Goal: Task Accomplishment & Management: Complete application form

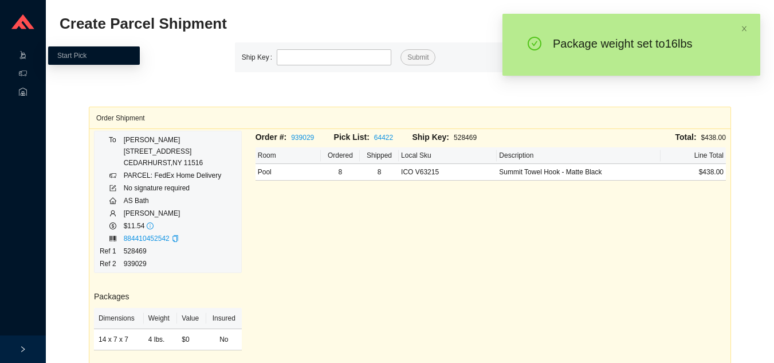
click at [20, 57] on icon ".warehouse-cart-packages-a{fill:none;stroke:currentColor;stroke-linecap:round;s…" at bounding box center [23, 55] width 8 height 8
click at [58, 52] on link "Start Pick" at bounding box center [71, 56] width 29 height 8
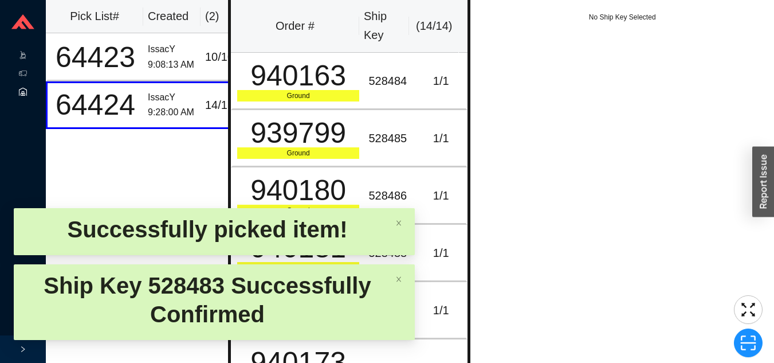
click at [19, 88] on icon ".warehouse_svg__a{fill:none;stroke:currentColor;stroke-linecap:round;stroke-lin…" at bounding box center [23, 92] width 8 height 8
click at [25, 72] on icon at bounding box center [23, 73] width 8 height 8
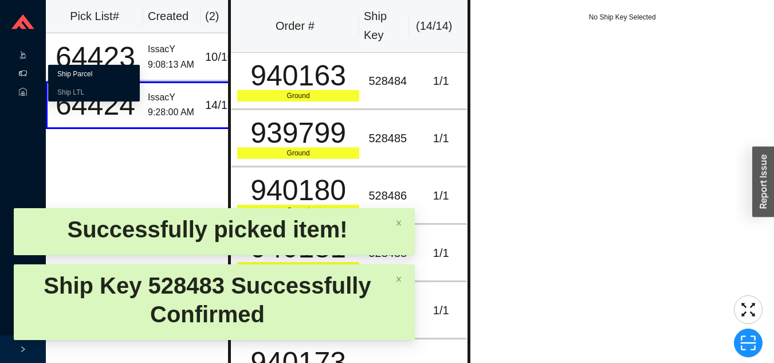
click at [92, 70] on link "Ship Parcel" at bounding box center [74, 74] width 35 height 8
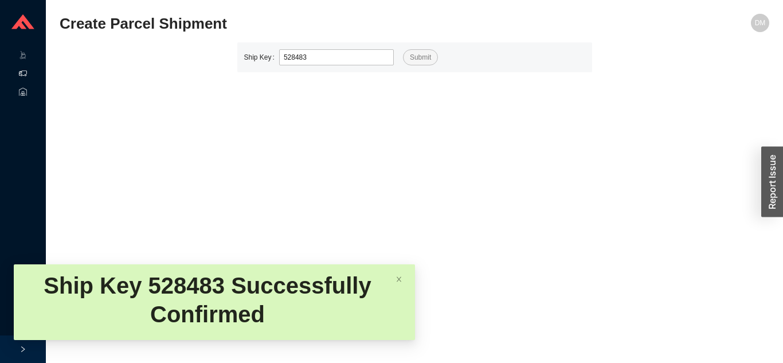
type input "528483"
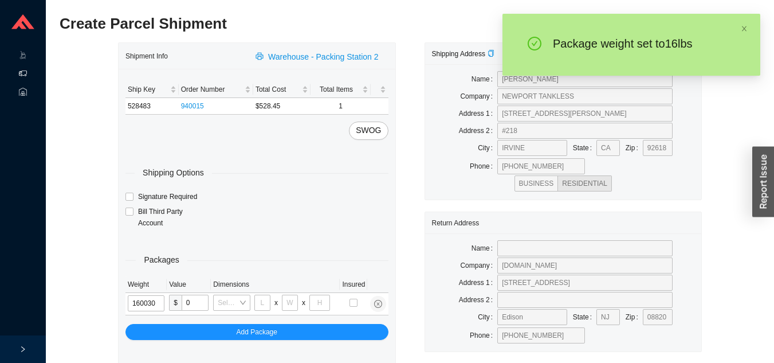
type input "16"
type input "26"
type input "20"
type input "12"
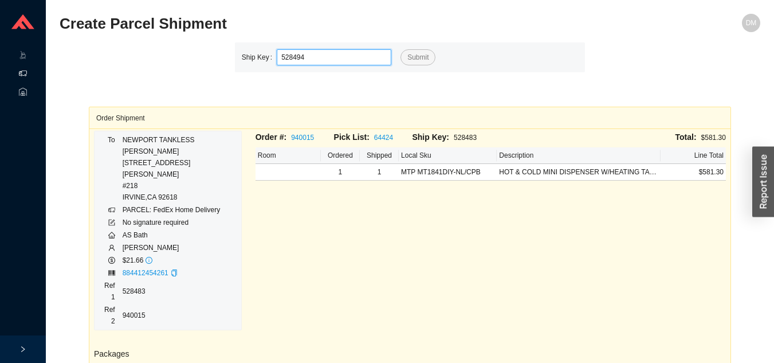
type input "528494"
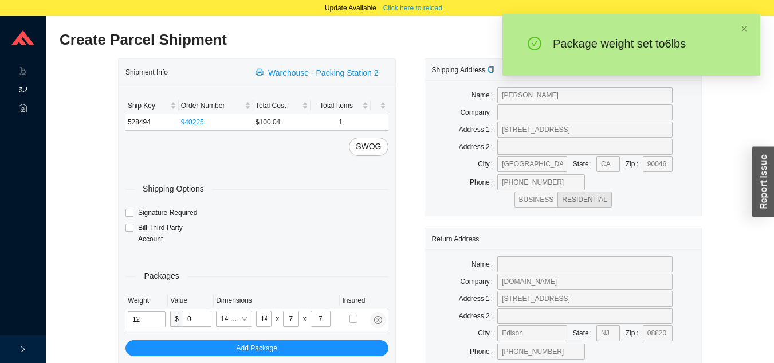
type input "6"
type input "18"
type input "12"
type input "6"
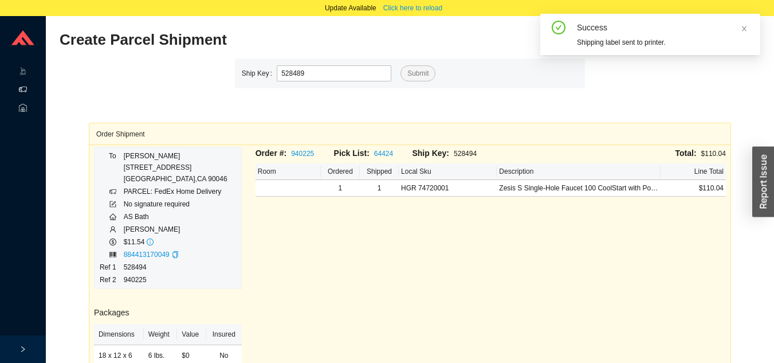
type input "528489"
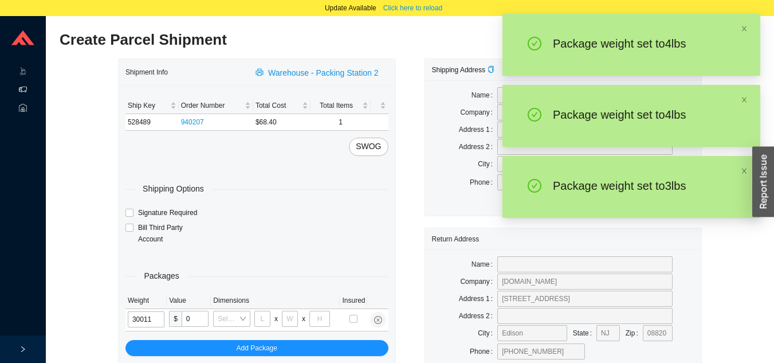
type input "3"
type input "14"
type input "7"
type input "3"
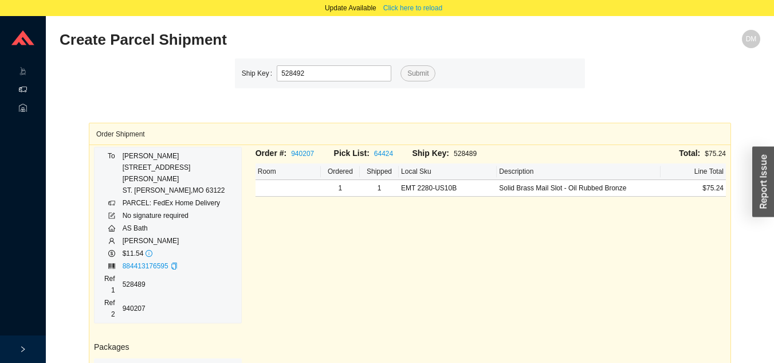
type input "528492"
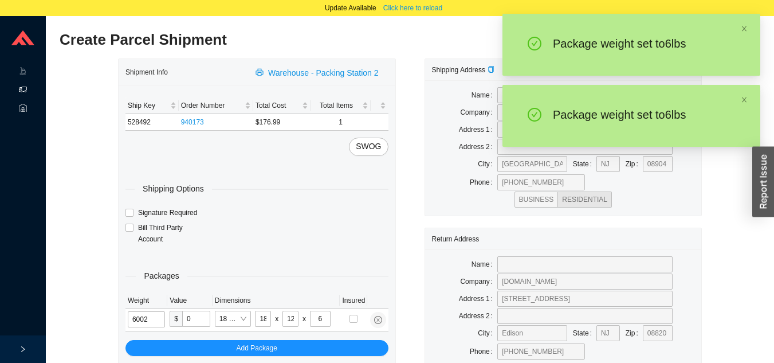
type input "6"
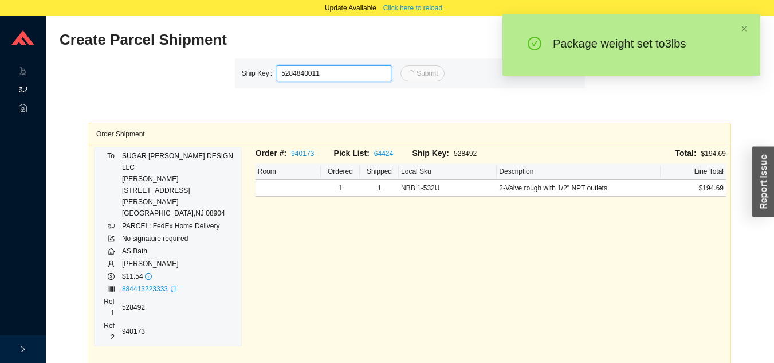
type input "11"
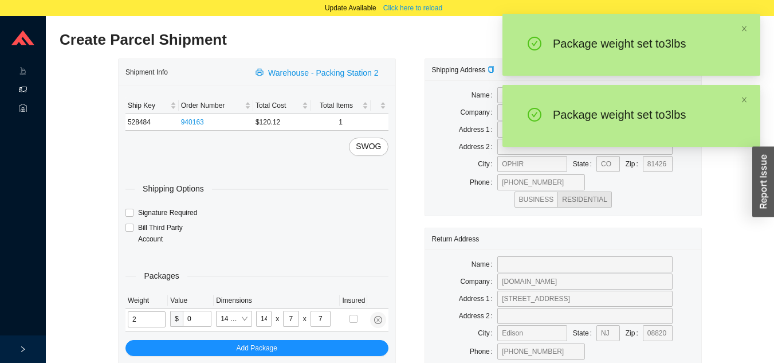
type input "3"
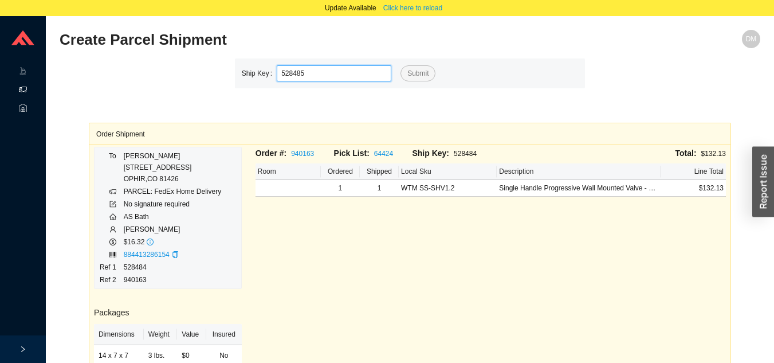
type input "528485"
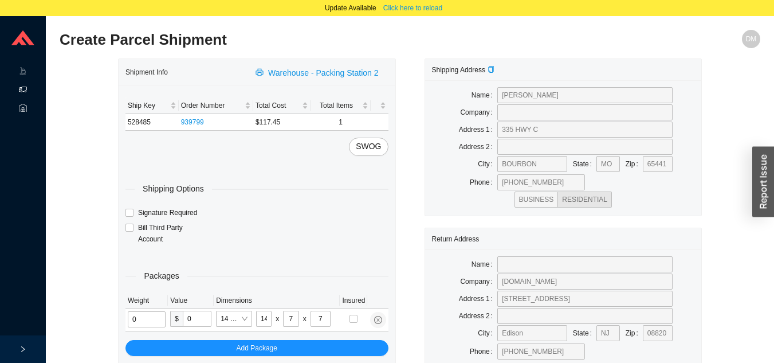
type input "2"
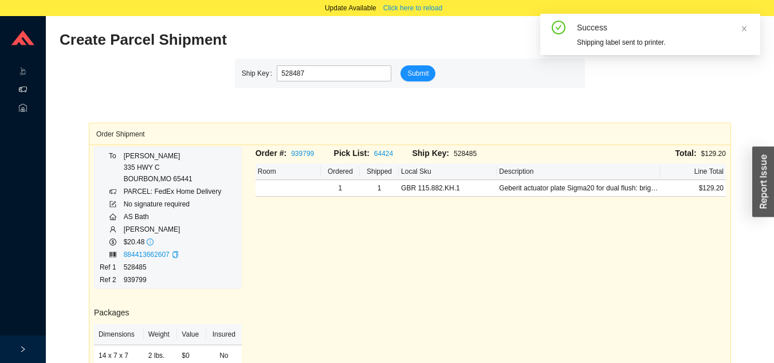
type input "528487"
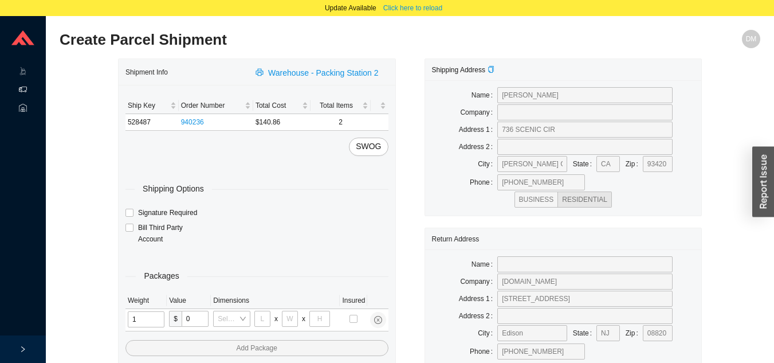
type input "11"
type input "14"
type input "7"
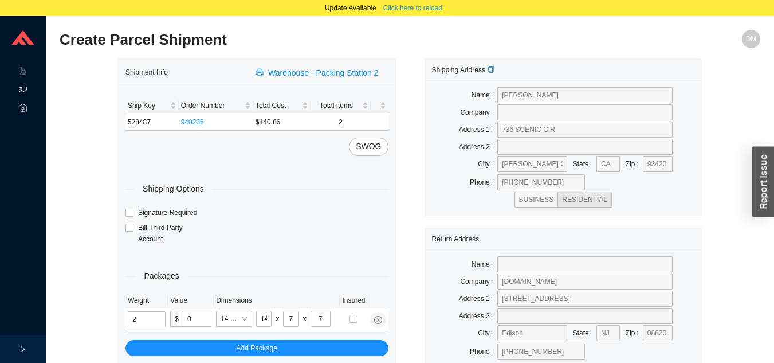
type input "2"
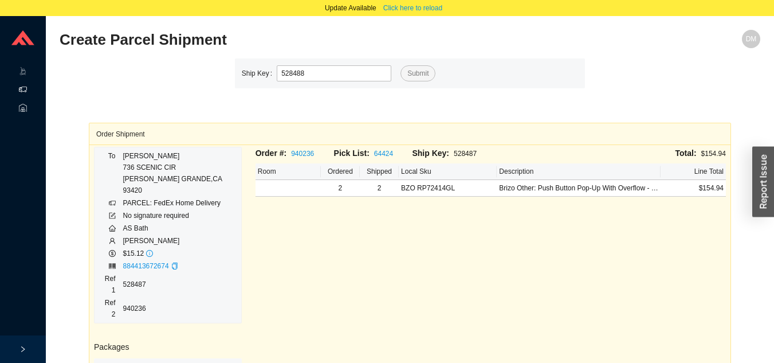
type input "528488"
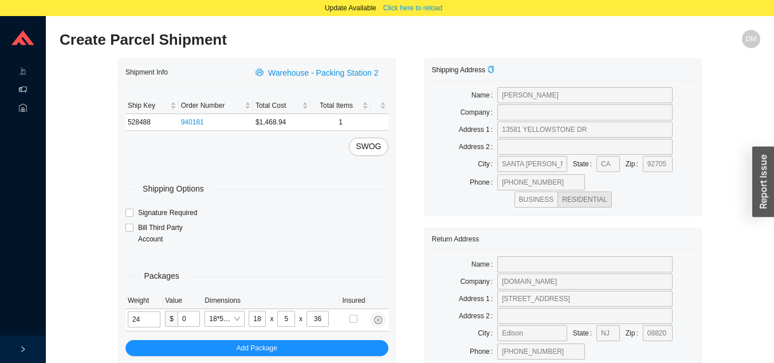
type input "12"
type input "28"
type input "19"
type input "6"
type input "12"
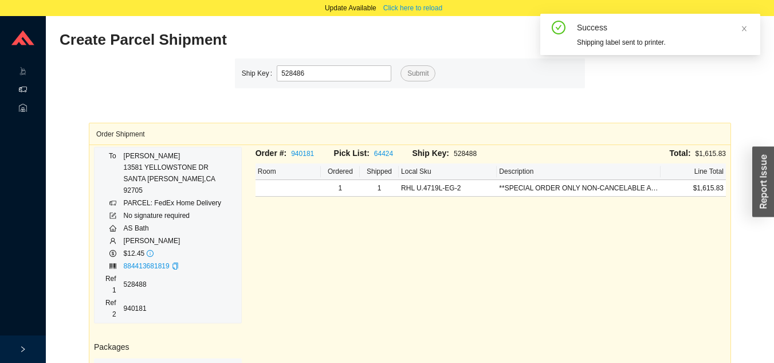
type input "528486"
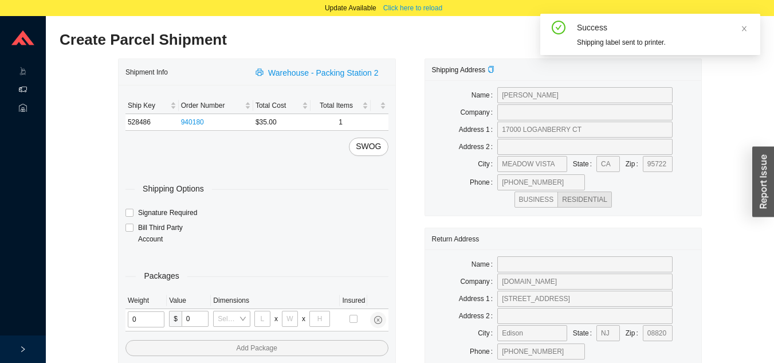
type input "1"
type input "18"
type input "5"
type input "36"
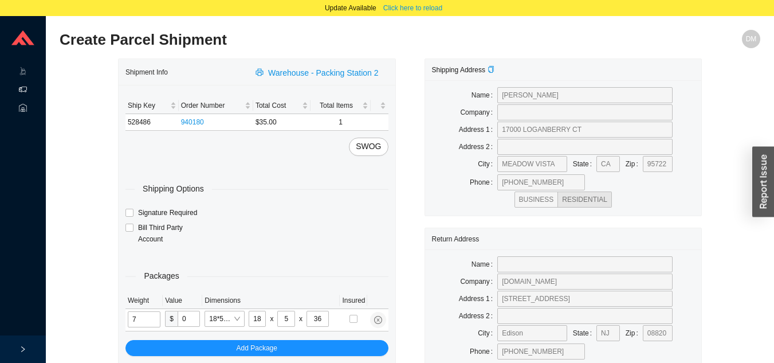
type input "7"
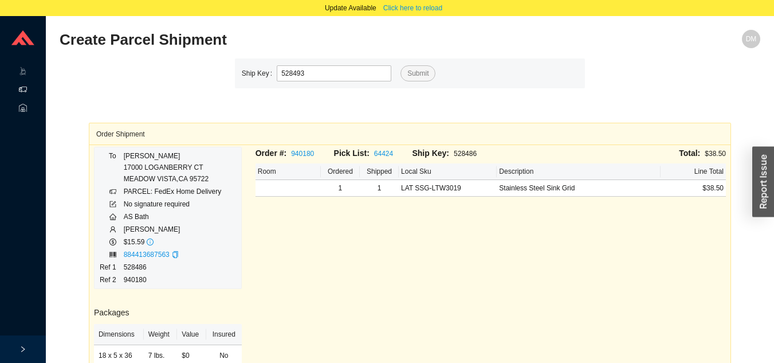
type input "528493"
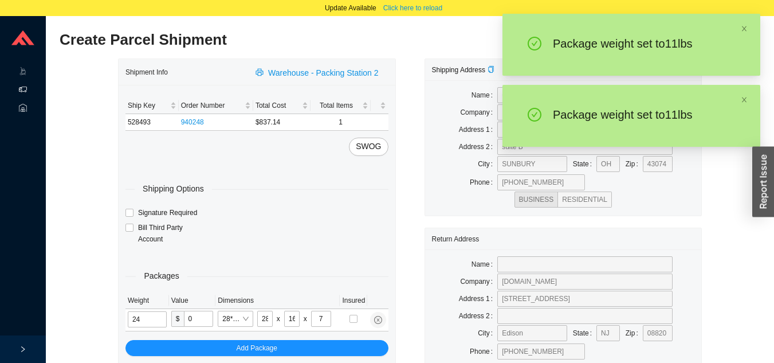
type input "11"
type input "19"
type input "6"
type input "11"
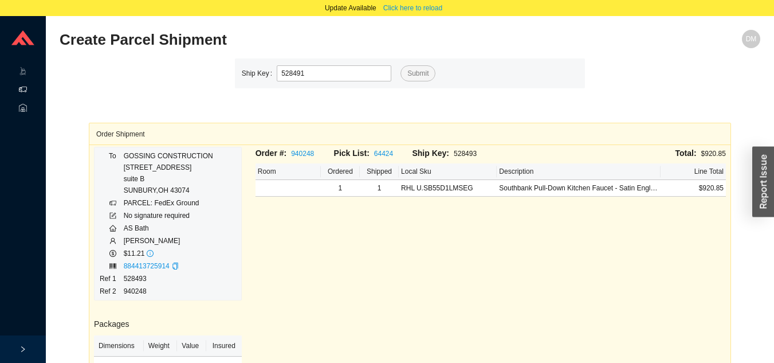
type input "528491"
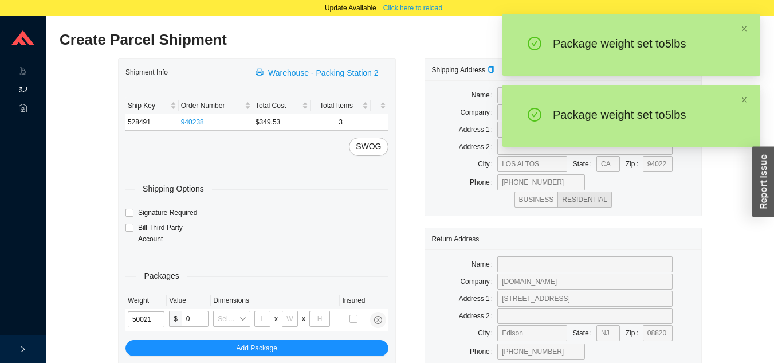
type input "5"
type input "18"
type input "12"
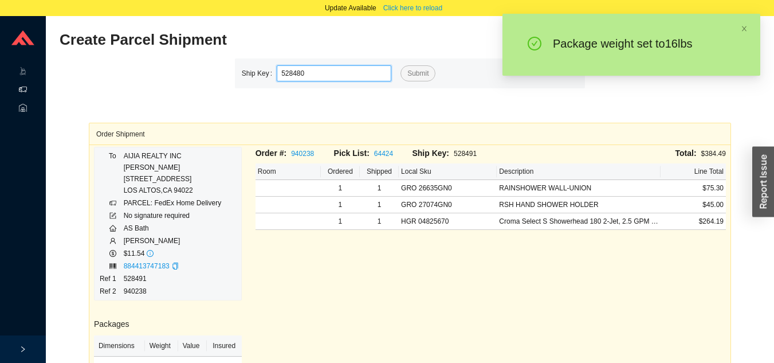
type input "528480"
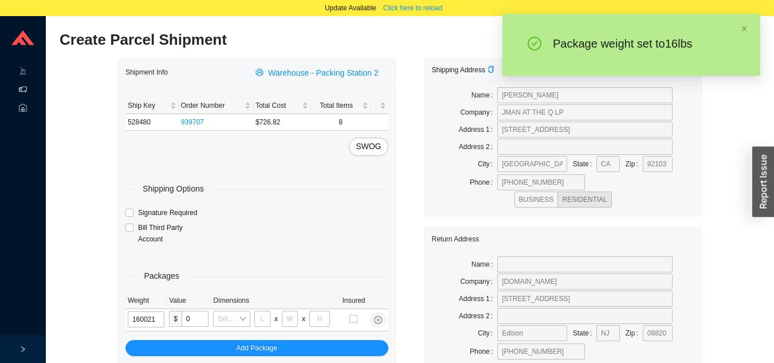
type input "16"
type input "18"
type input "12"
type input "16"
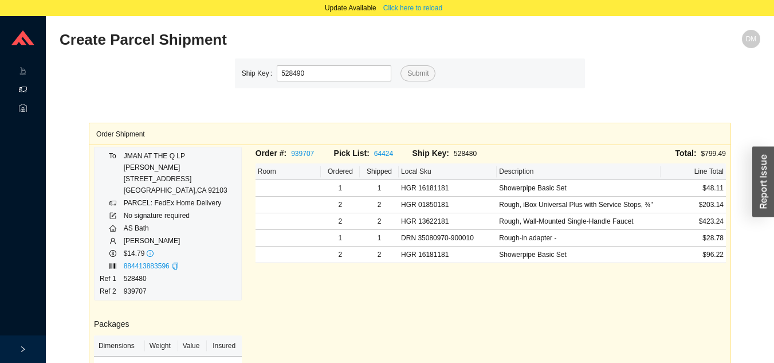
type input "528490"
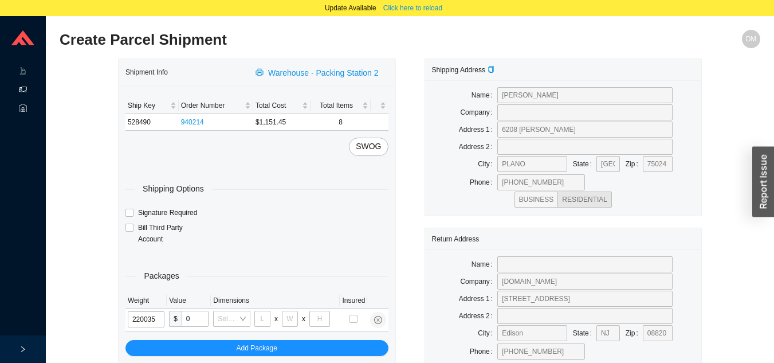
type input "22"
type input "30"
type input "15"
type input "22"
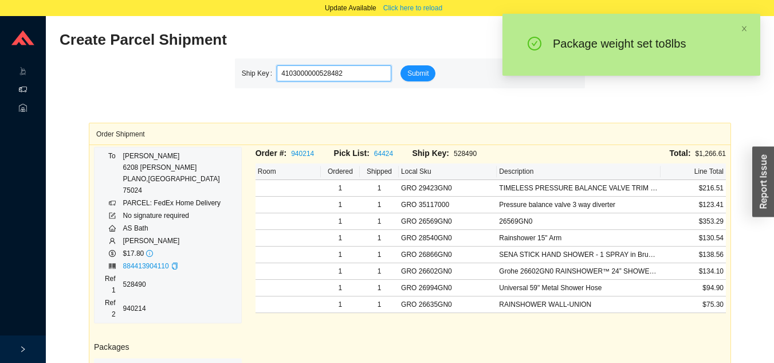
type input "528482"
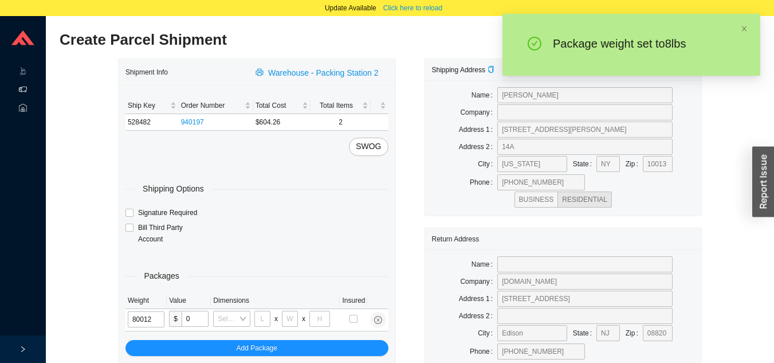
type input "8"
type input "18"
type input "12"
type input "6"
type input "8"
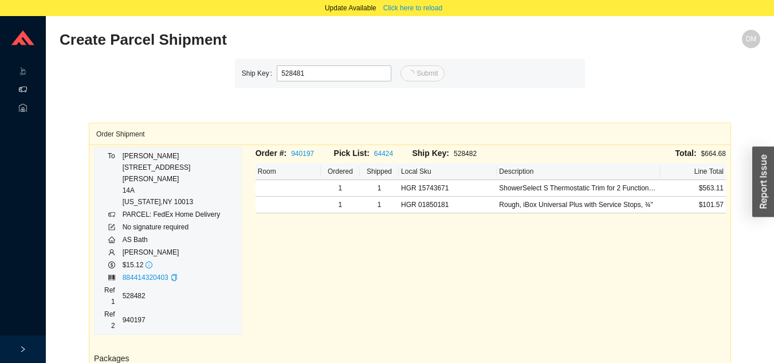
type input "5284811"
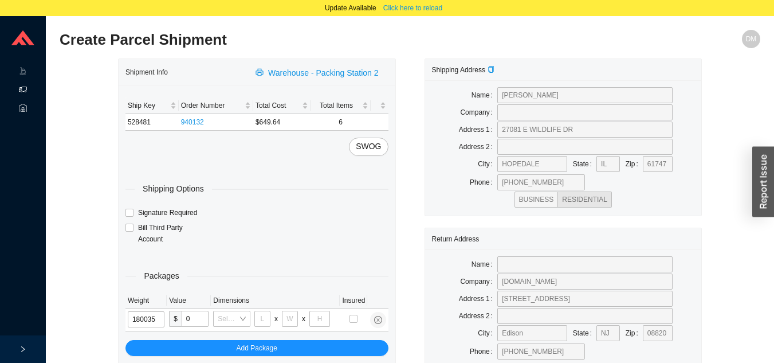
type input "18"
type input "30"
type input "15"
type input "18"
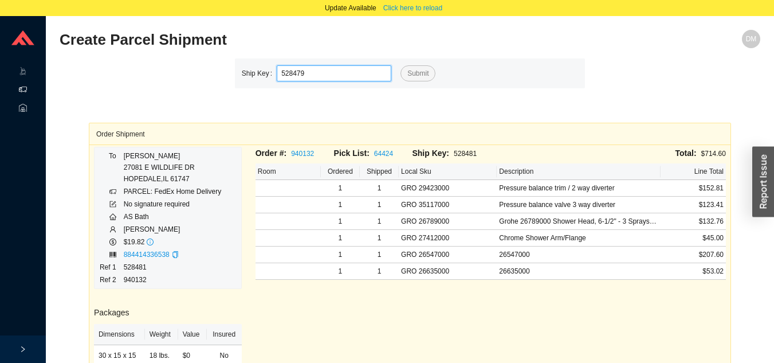
type input "528479"
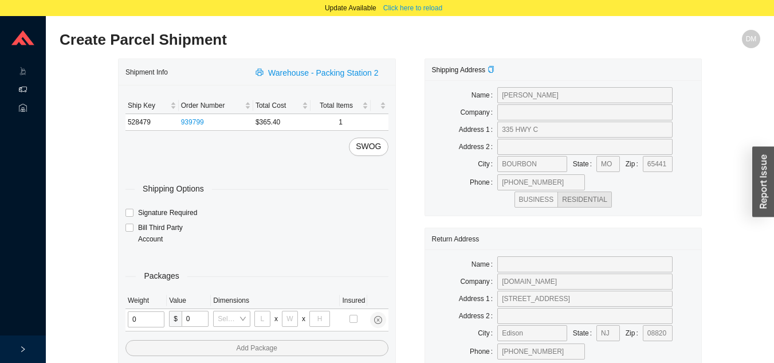
type input "6"
type input "21"
type input "5"
type input "49"
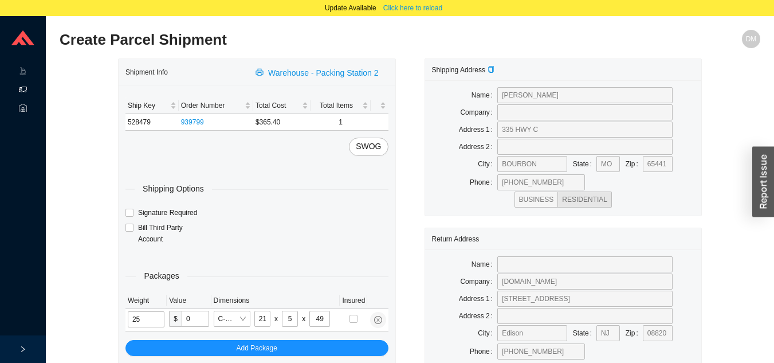
type input "2"
type input "30"
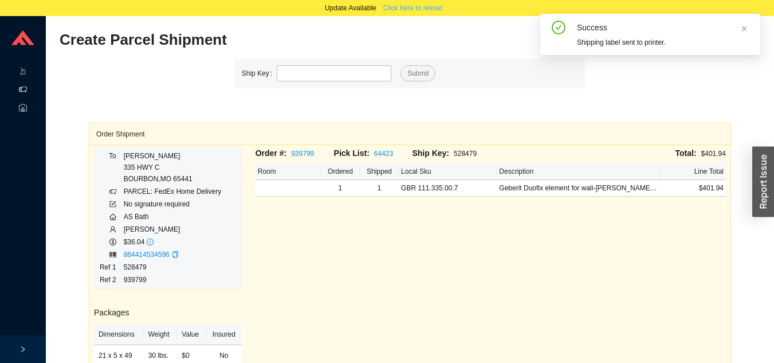
click at [424, 8] on span "Click here to reload" at bounding box center [412, 7] width 59 height 11
